Goal: Task Accomplishment & Management: Use online tool/utility

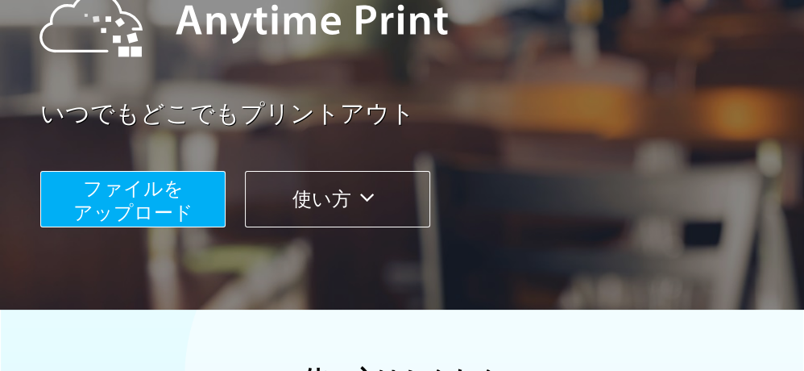
scroll to position [242, 0]
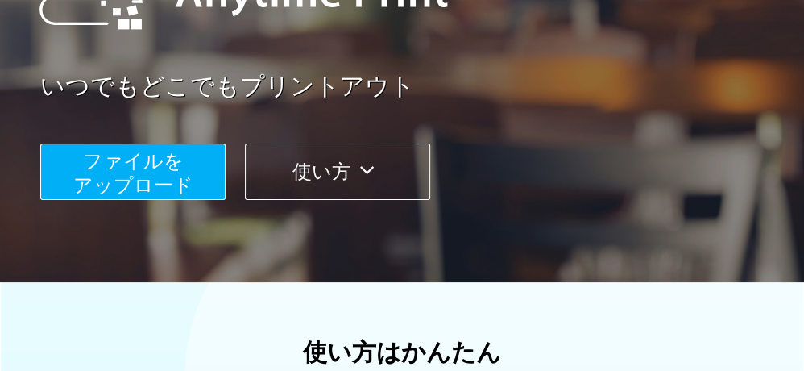
click at [124, 175] on span "ファイルを ​​アップロード" at bounding box center [133, 173] width 120 height 46
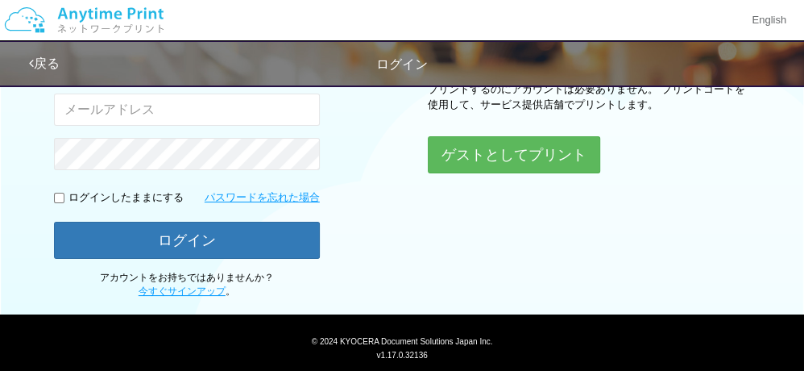
click at [239, 109] on input "email" at bounding box center [187, 109] width 266 height 32
type input "[EMAIL_ADDRESS][DOMAIN_NAME]"
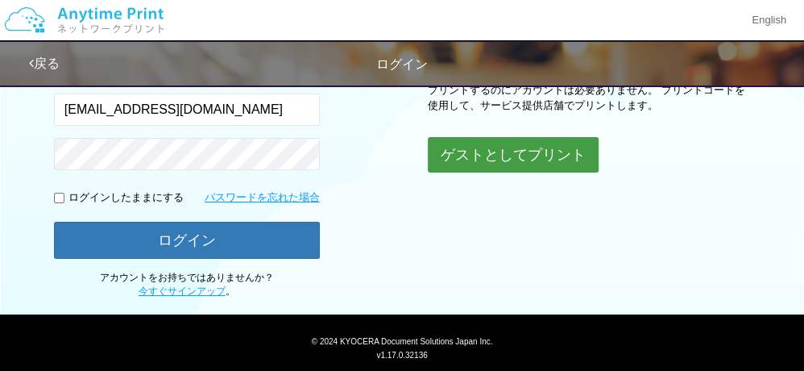
click at [504, 158] on button "ゲストとしてプリント" at bounding box center [513, 154] width 171 height 35
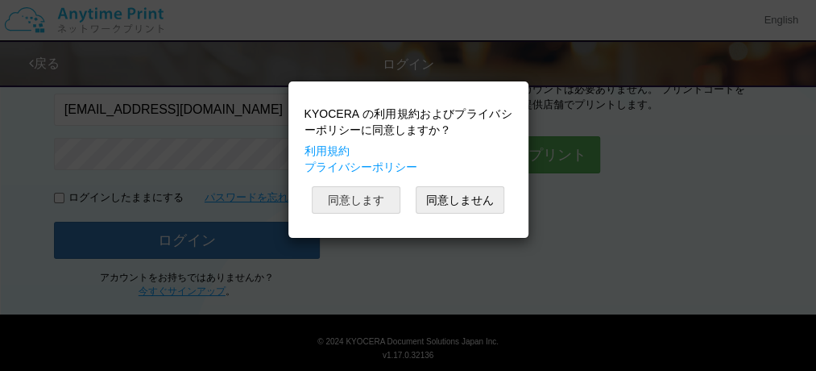
click at [375, 201] on button "同意します" at bounding box center [356, 199] width 89 height 27
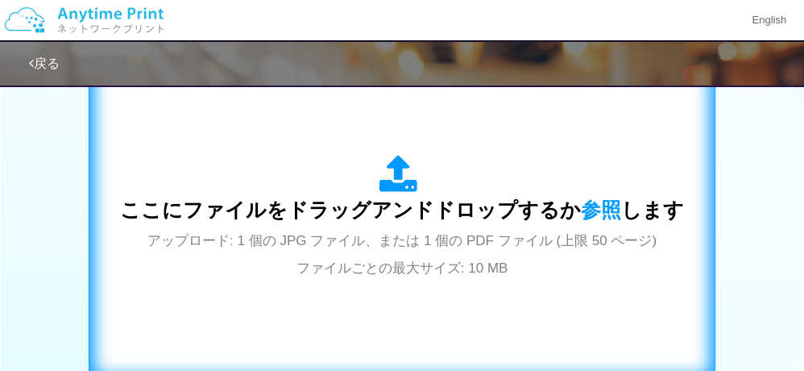
scroll to position [564, 0]
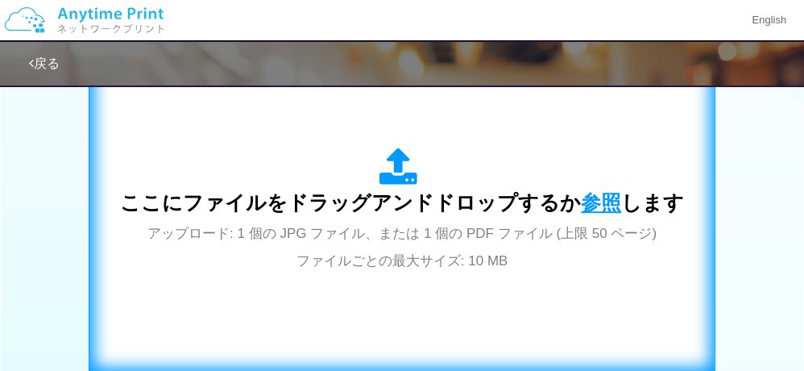
click at [593, 203] on span "参照" at bounding box center [601, 202] width 40 height 23
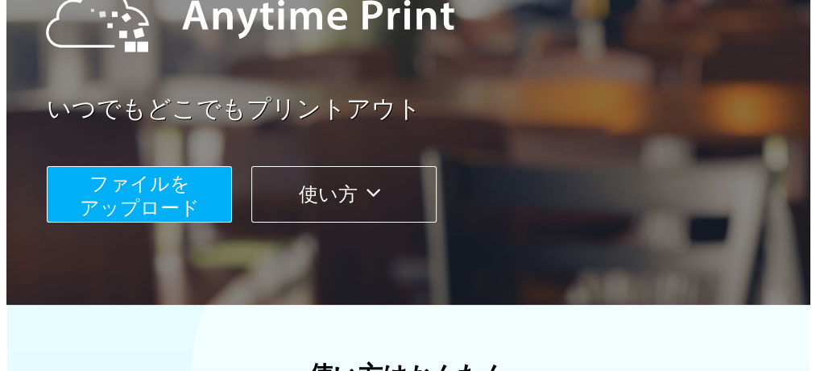
scroll to position [242, 0]
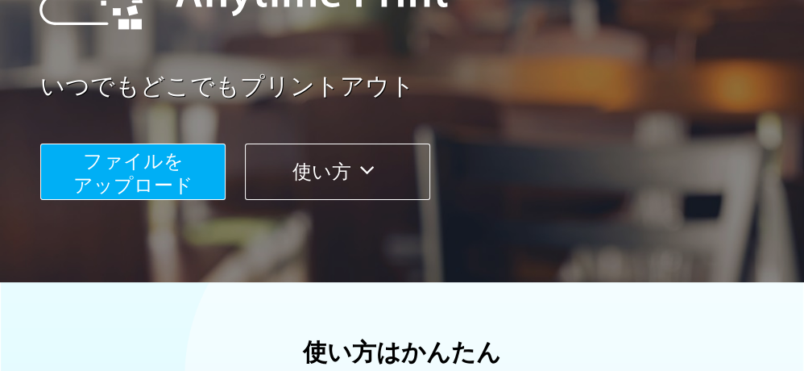
click at [136, 173] on span "ファイルを ​​アップロード" at bounding box center [133, 173] width 120 height 46
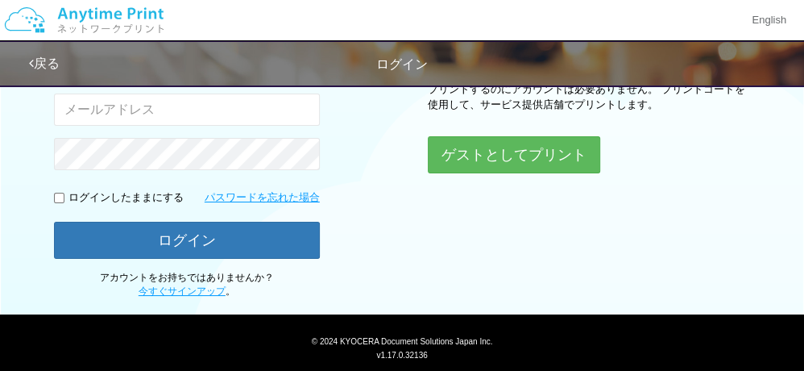
click at [181, 115] on input "email" at bounding box center [187, 109] width 266 height 32
type input "[EMAIL_ADDRESS][DOMAIN_NAME]"
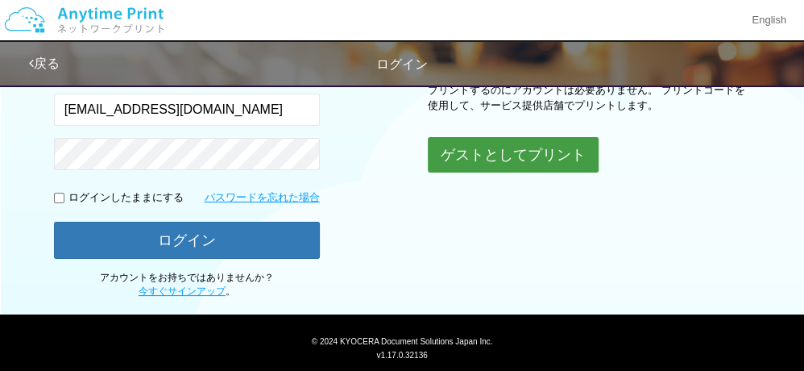
click at [524, 156] on button "ゲストとしてプリント" at bounding box center [513, 154] width 171 height 35
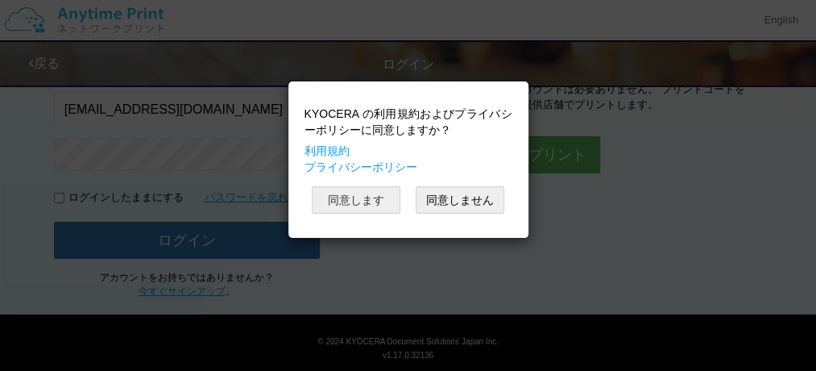
click at [345, 196] on button "同意します" at bounding box center [356, 199] width 89 height 27
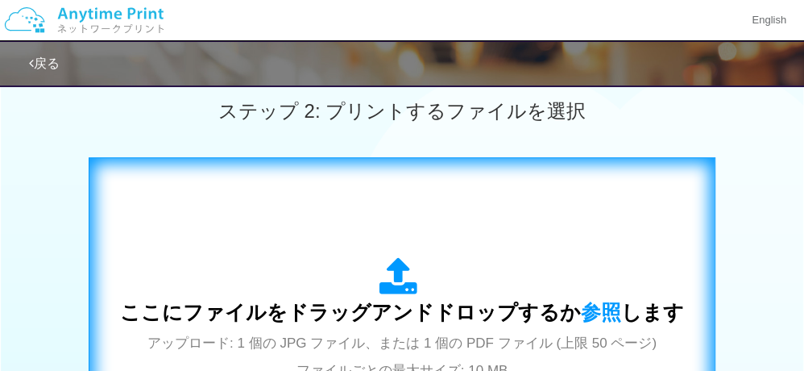
scroll to position [451, 0]
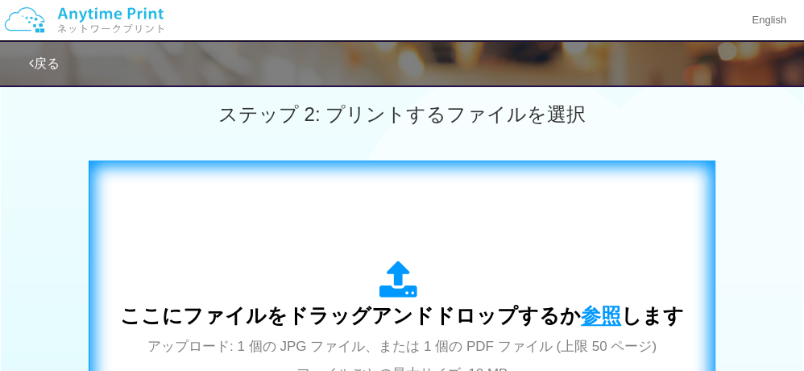
click at [587, 312] on span "参照" at bounding box center [601, 315] width 40 height 23
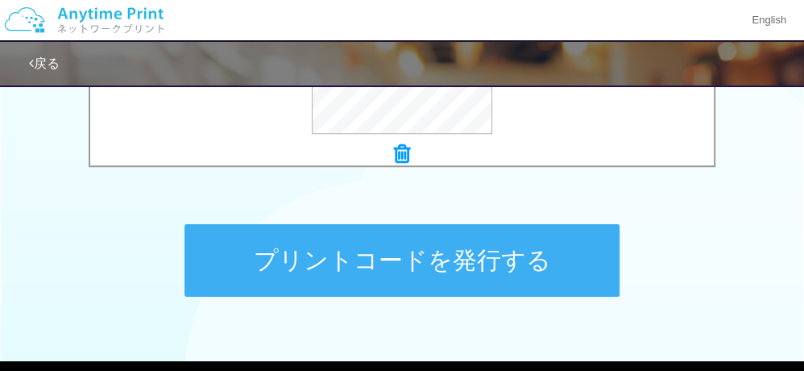
scroll to position [774, 0]
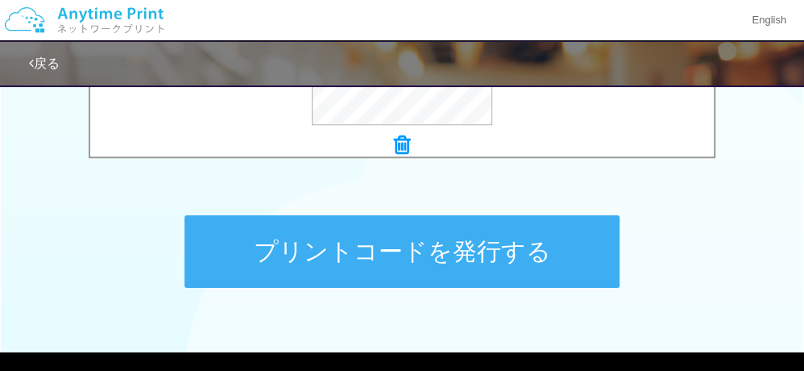
click at [342, 243] on button "プリントコードを発行する" at bounding box center [402, 251] width 435 height 73
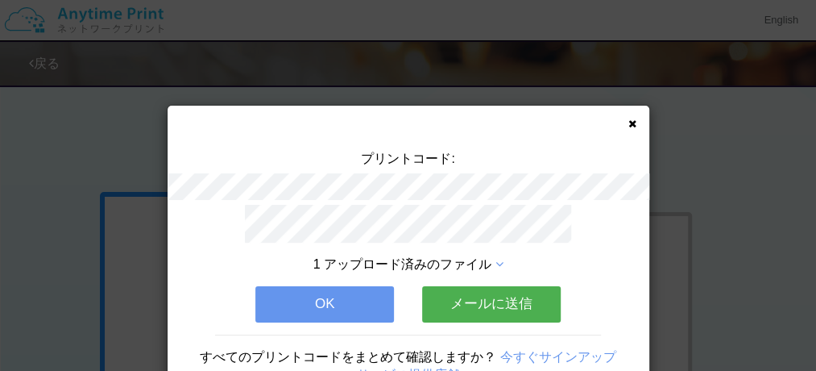
click at [312, 298] on button "OK" at bounding box center [324, 303] width 139 height 35
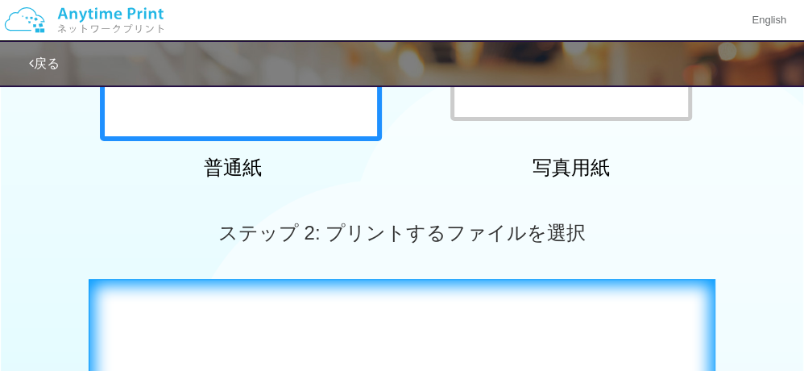
scroll to position [483, 0]
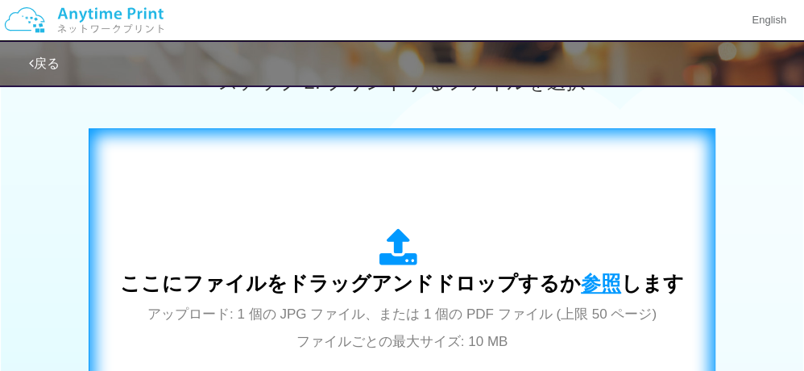
click at [598, 286] on span "参照" at bounding box center [601, 283] width 40 height 23
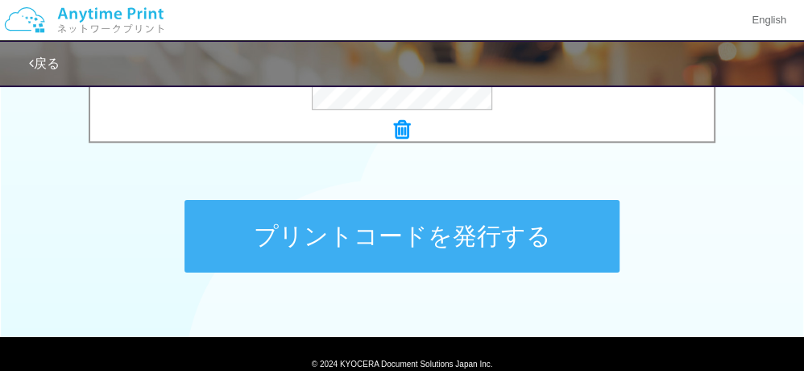
scroll to position [806, 0]
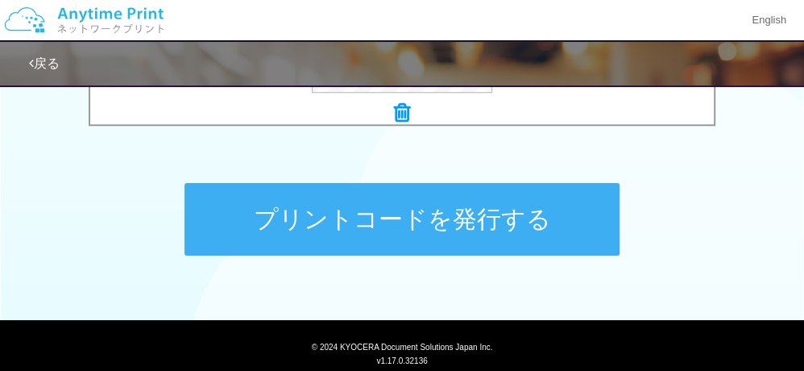
click at [381, 214] on button "プリントコードを発行する" at bounding box center [402, 219] width 435 height 73
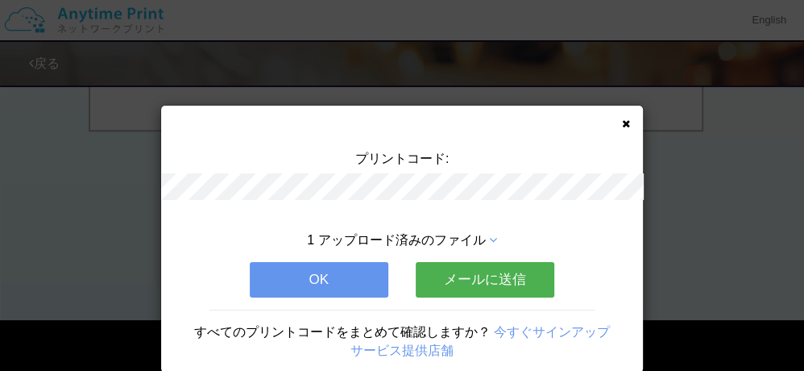
scroll to position [0, 0]
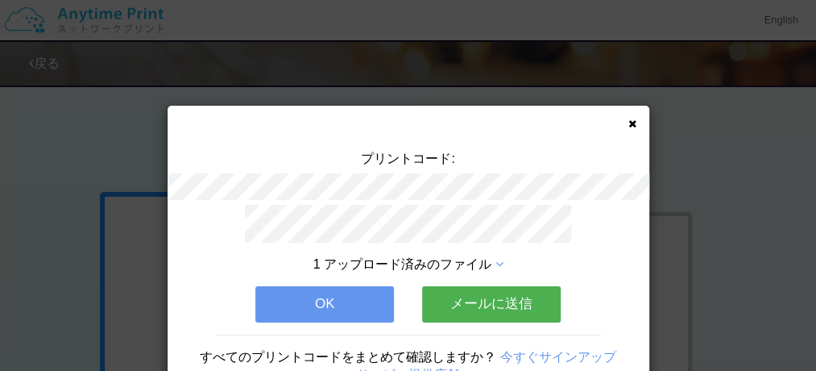
click at [342, 301] on button "OK" at bounding box center [324, 303] width 139 height 35
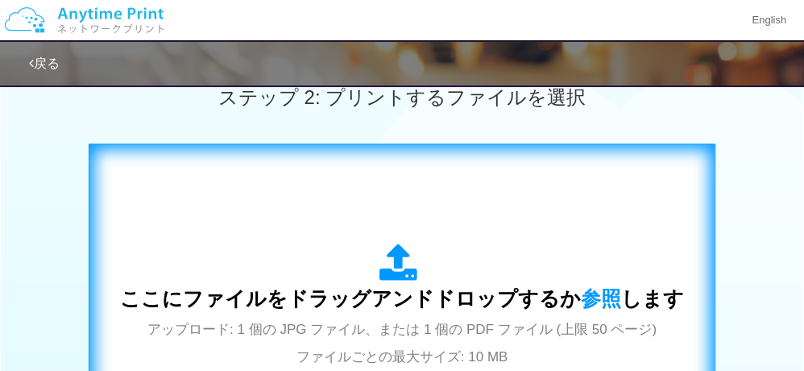
scroll to position [564, 0]
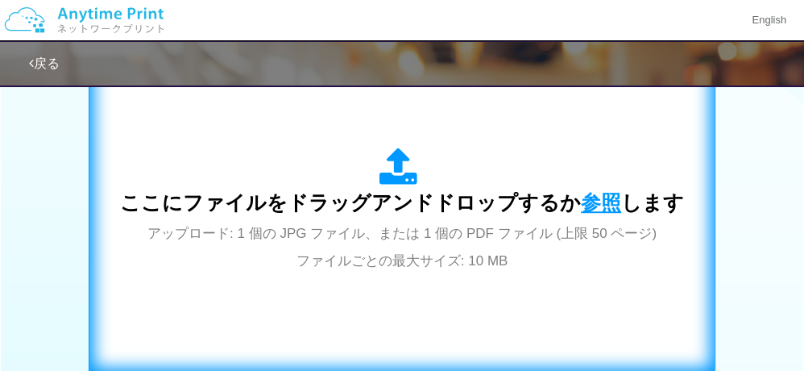
click at [588, 206] on span "参照" at bounding box center [601, 202] width 40 height 23
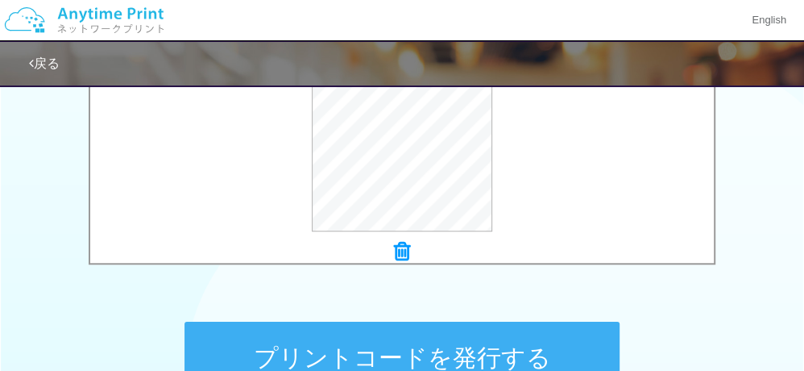
scroll to position [725, 0]
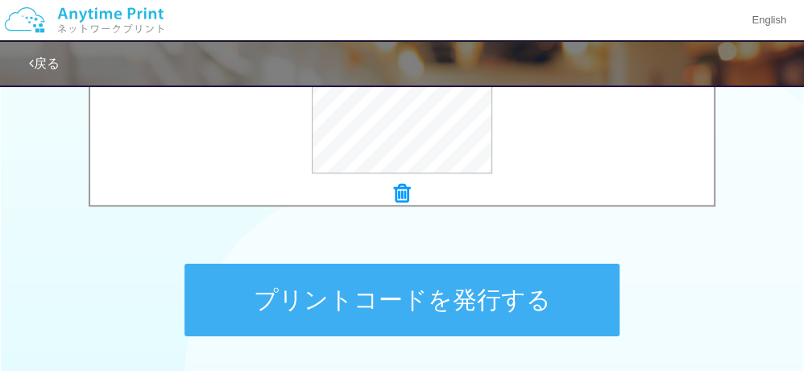
click at [440, 301] on button "プリントコードを発行する" at bounding box center [402, 299] width 435 height 73
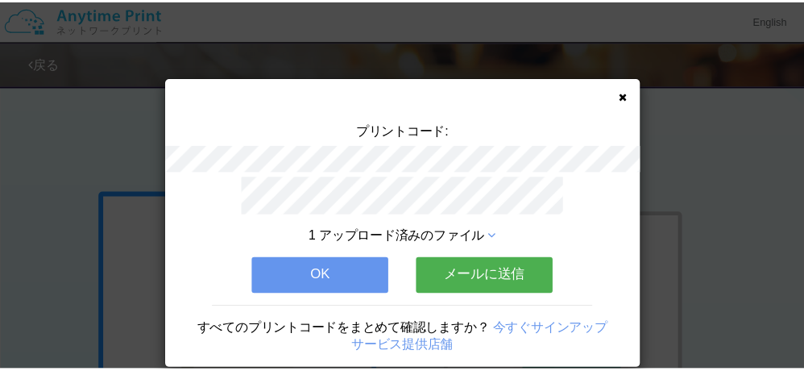
scroll to position [44, 0]
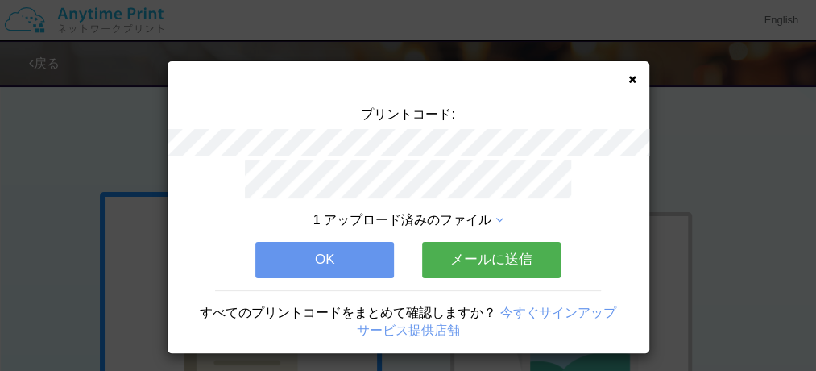
click at [313, 254] on button "OK" at bounding box center [324, 259] width 139 height 35
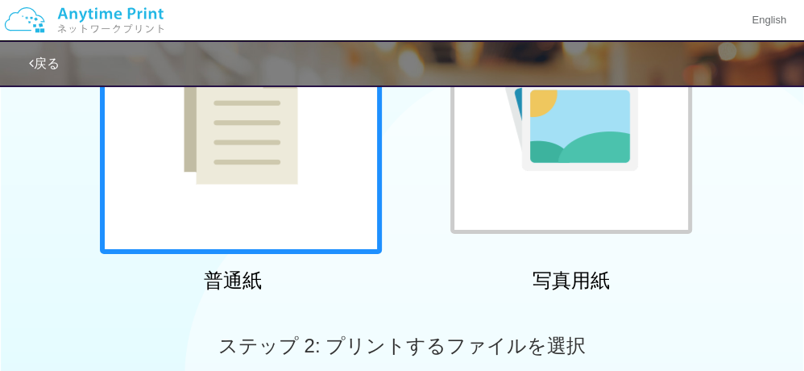
scroll to position [242, 0]
